Goal: Task Accomplishment & Management: Manage account settings

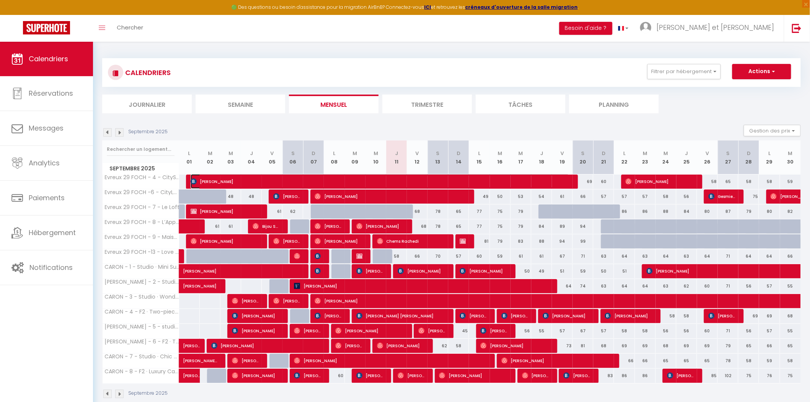
click at [236, 178] on span "[PERSON_NAME]" at bounding box center [380, 181] width 379 height 15
select select "OK"
select select "0"
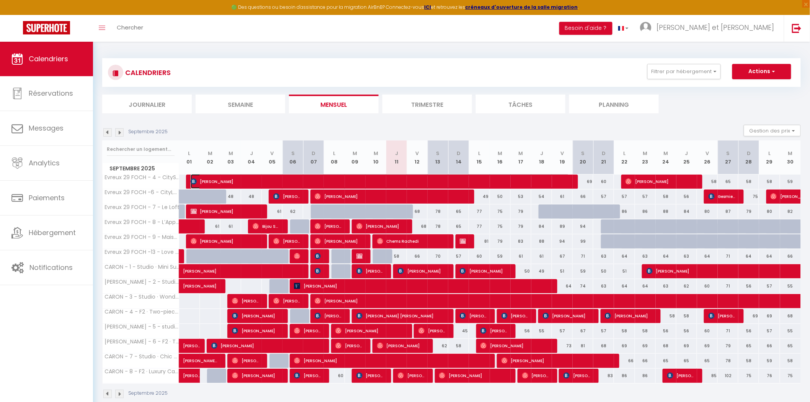
select select "1"
select select
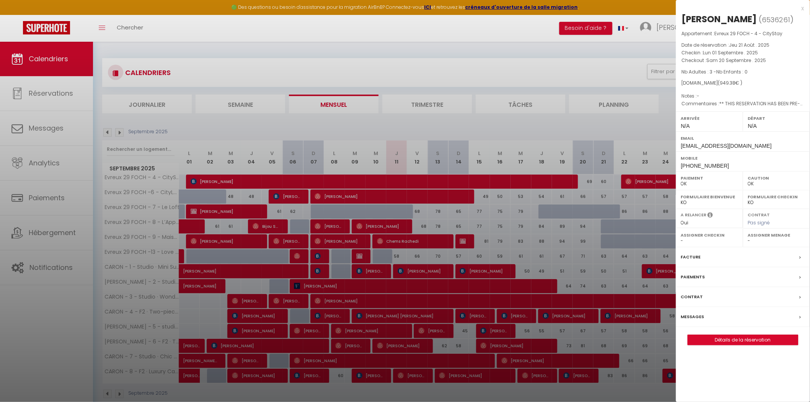
click at [383, 54] on div at bounding box center [405, 201] width 810 height 402
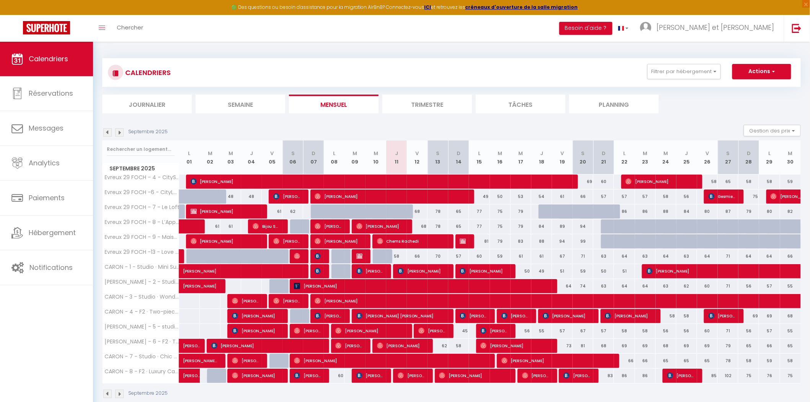
click at [406, 227] on div at bounding box center [396, 226] width 21 height 15
type input "64"
type input "Jeu 11 Septembre 2025"
type input "Ven 12 Septembre 2025"
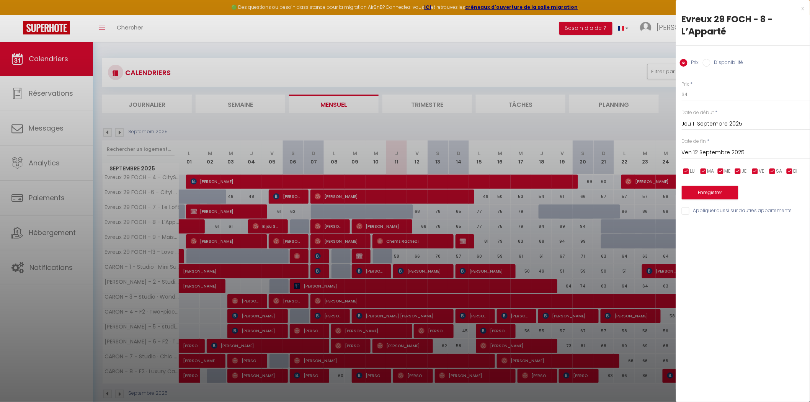
click at [804, 6] on div "x" at bounding box center [740, 8] width 128 height 9
